Goal: Transaction & Acquisition: Book appointment/travel/reservation

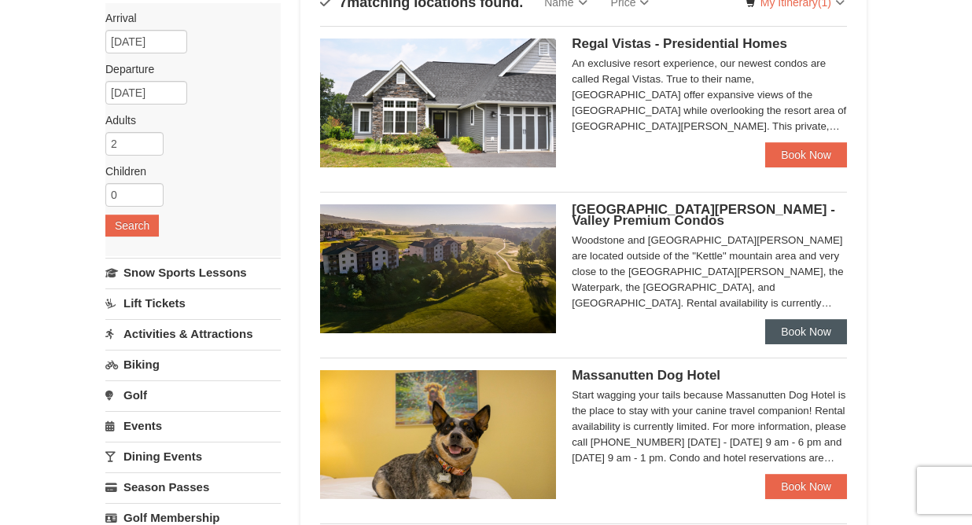
scroll to position [136, 0]
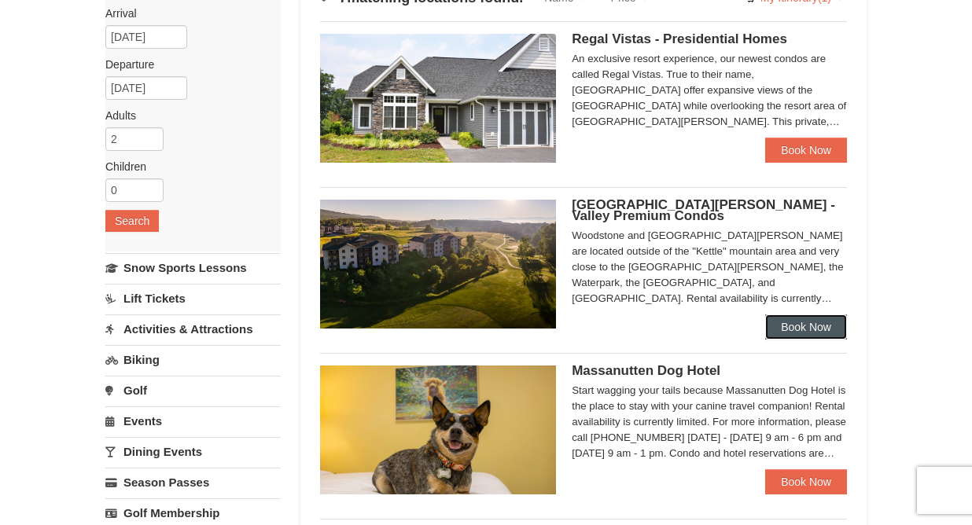
click at [819, 329] on link "Book Now" at bounding box center [806, 327] width 82 height 25
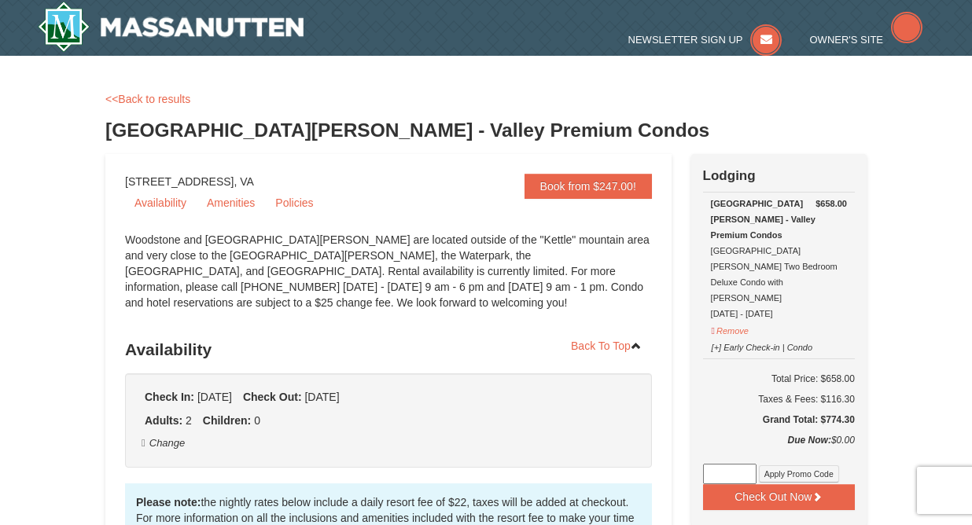
select select "10"
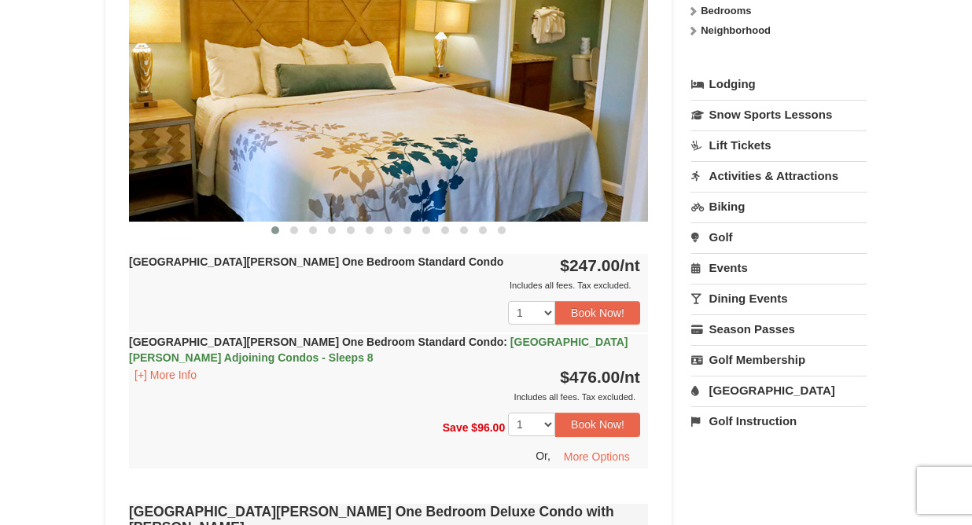
scroll to position [709, 0]
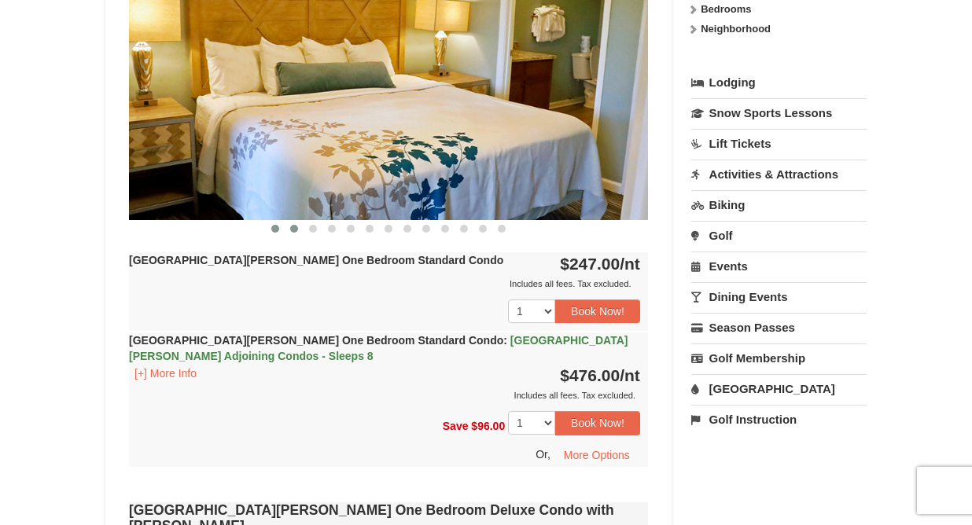
click at [296, 229] on span at bounding box center [294, 229] width 8 height 8
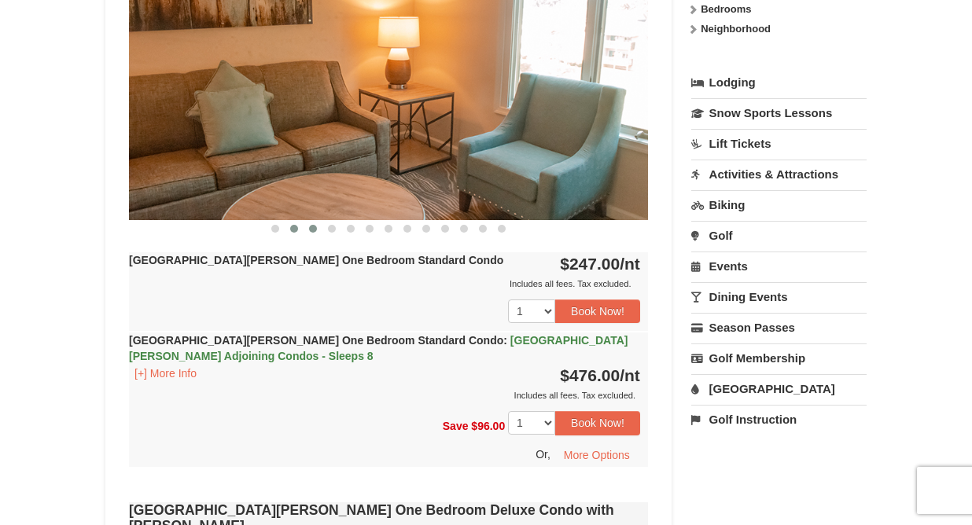
click at [311, 232] on span at bounding box center [313, 229] width 8 height 8
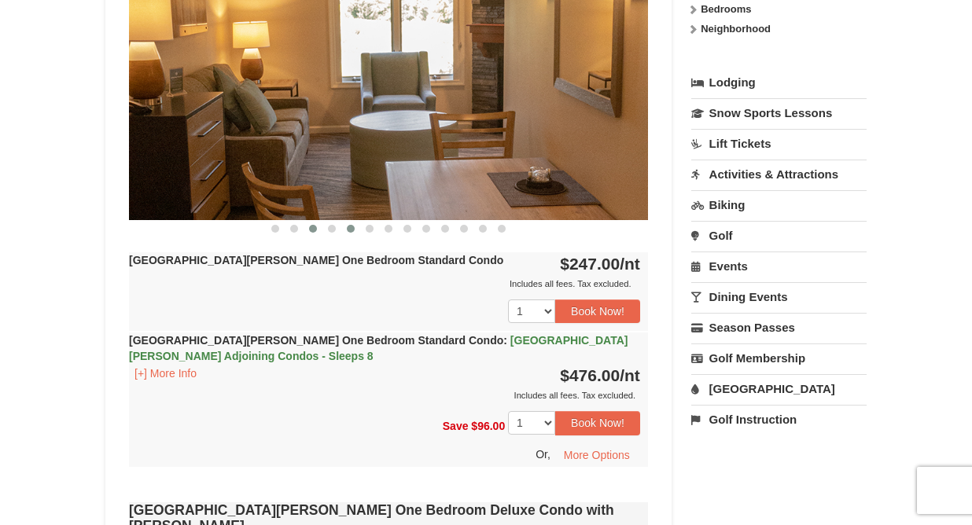
click at [348, 231] on span at bounding box center [351, 229] width 8 height 8
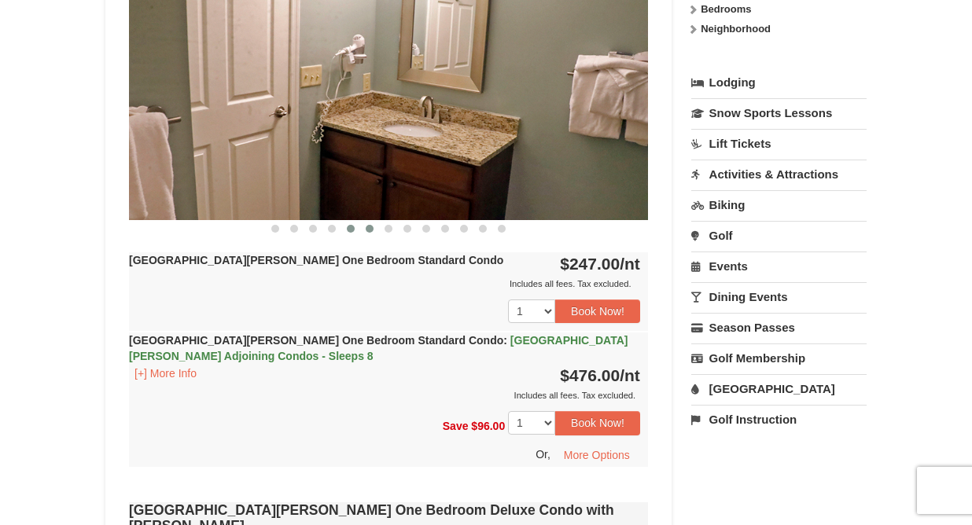
click at [367, 233] on button at bounding box center [369, 229] width 19 height 16
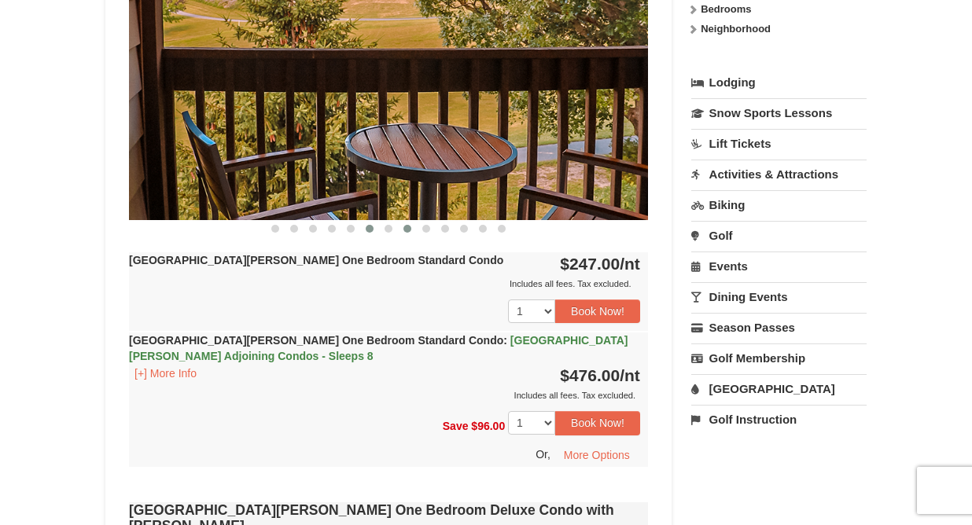
click at [408, 231] on span at bounding box center [407, 229] width 8 height 8
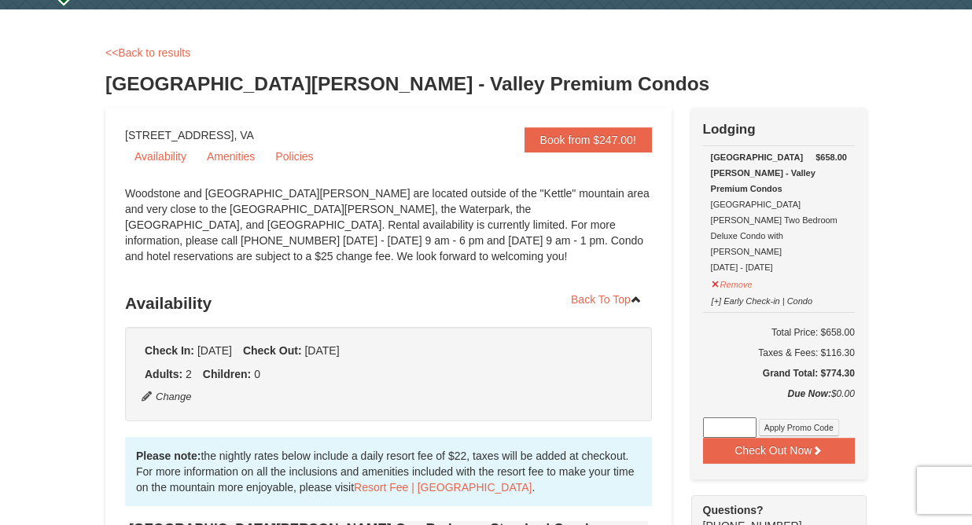
scroll to position [0, 0]
